Goal: Find specific page/section: Find specific page/section

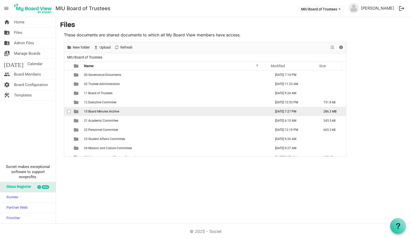
click at [108, 111] on span "15 Board Minutes Archive" at bounding box center [101, 112] width 35 height 4
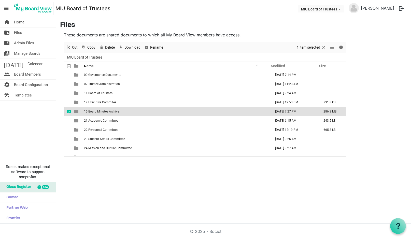
click at [108, 111] on span "15 Board Minutes Archive" at bounding box center [101, 112] width 35 height 4
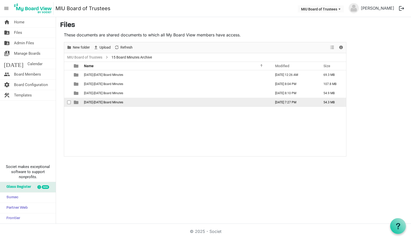
click at [97, 104] on span "[DATE]-[DATE] Board Minutes" at bounding box center [103, 103] width 39 height 4
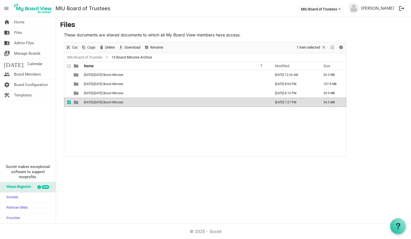
click at [97, 104] on span "[DATE]-[DATE] Board Minutes" at bounding box center [103, 103] width 39 height 4
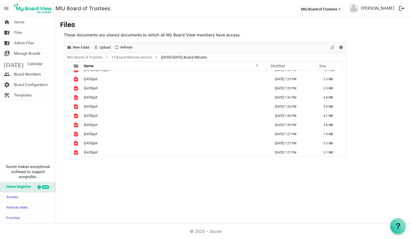
scroll to position [42, 0]
click at [104, 48] on span "Upload" at bounding box center [105, 47] width 12 height 6
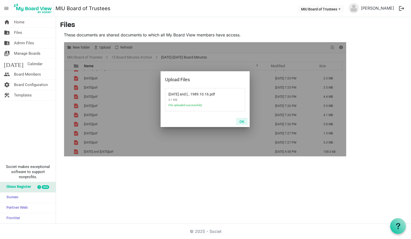
click at [243, 121] on button "OK" at bounding box center [241, 121] width 11 height 7
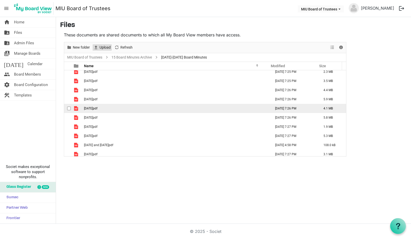
scroll to position [51, 0]
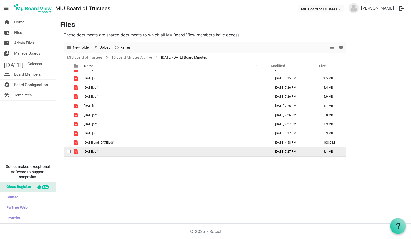
click at [90, 151] on span "[DATE]pdf" at bounding box center [90, 152] width 13 height 4
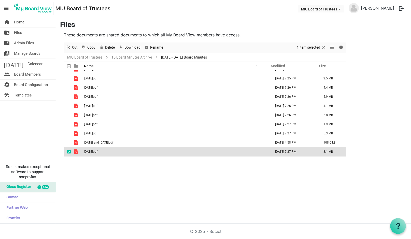
click at [90, 151] on span "[DATE]pdf" at bounding box center [90, 152] width 13 height 4
click at [384, 105] on main "Files These documents are shared documents to which all My Board View members h…" at bounding box center [233, 89] width 355 height 144
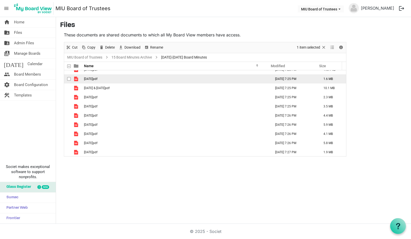
scroll to position [0, 0]
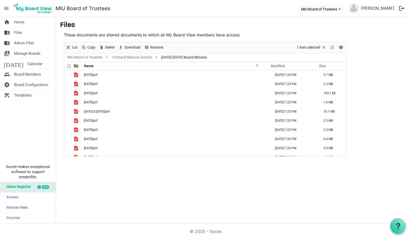
click at [186, 58] on span "[DATE]-[DATE] Board Minutes" at bounding box center [184, 57] width 48 height 6
click at [178, 56] on span "[DATE]-[DATE] Board Minutes" at bounding box center [184, 57] width 48 height 6
click at [21, 31] on span "Files" at bounding box center [18, 32] width 8 height 10
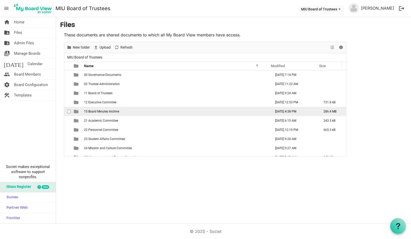
click at [92, 113] on span "15 Board Minutes Archive" at bounding box center [101, 112] width 35 height 4
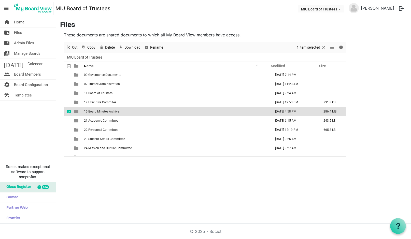
click at [92, 113] on span "15 Board Minutes Archive" at bounding box center [101, 112] width 35 height 4
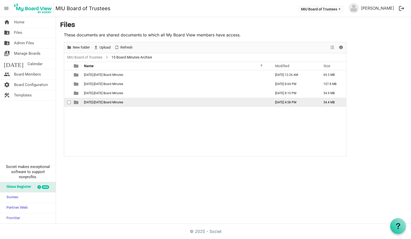
click at [94, 103] on span "[DATE]-[DATE] Board Minutes" at bounding box center [103, 103] width 39 height 4
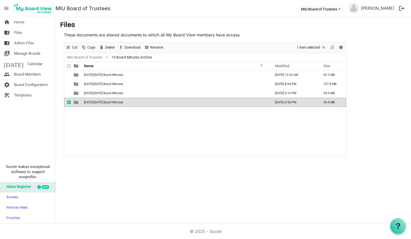
click at [94, 103] on span "[DATE]-[DATE] Board Minutes" at bounding box center [103, 103] width 39 height 4
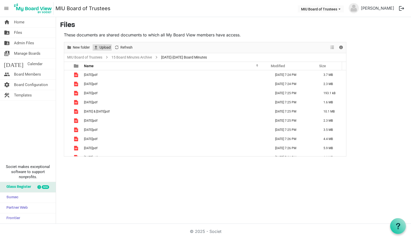
click at [101, 47] on span "Upload" at bounding box center [105, 47] width 12 height 6
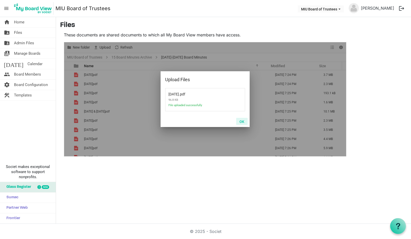
click at [243, 121] on button "OK" at bounding box center [241, 121] width 11 height 7
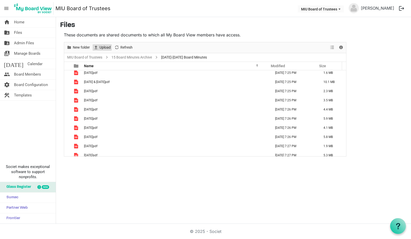
scroll to position [61, 0]
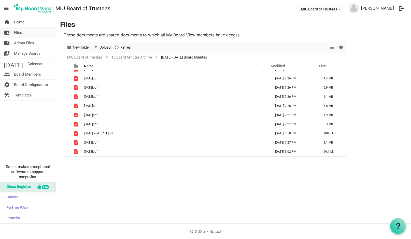
click at [24, 33] on link "folder_shared Files" at bounding box center [28, 32] width 56 height 10
click at [22, 31] on link "folder_shared Files" at bounding box center [28, 32] width 56 height 10
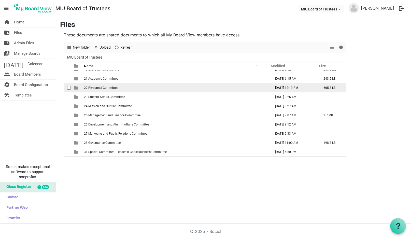
scroll to position [42, 0]
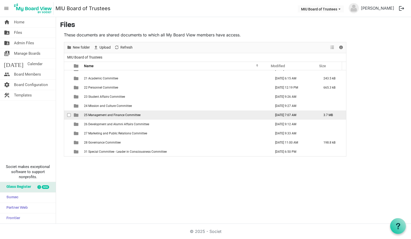
click at [99, 116] on span "25 Management and Finance Committee" at bounding box center [112, 115] width 57 height 4
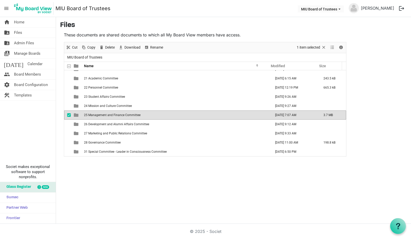
click at [99, 116] on span "25 Management and Finance Committee" at bounding box center [112, 115] width 57 height 4
